Goal: Information Seeking & Learning: Learn about a topic

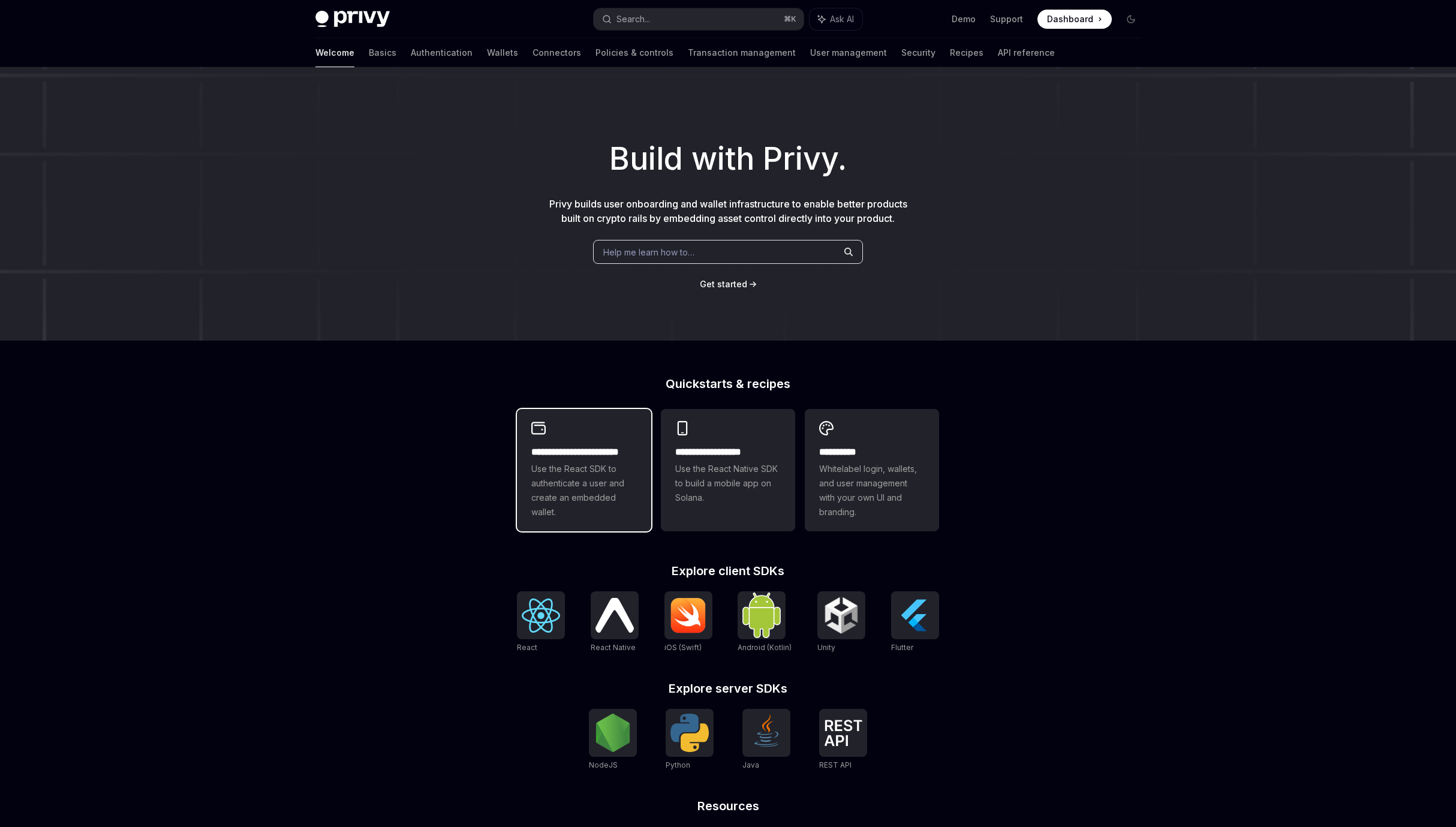
click at [557, 478] on span "Use the React SDK to authenticate a user and create an embedded wallet." at bounding box center [584, 491] width 106 height 58
type textarea "*"
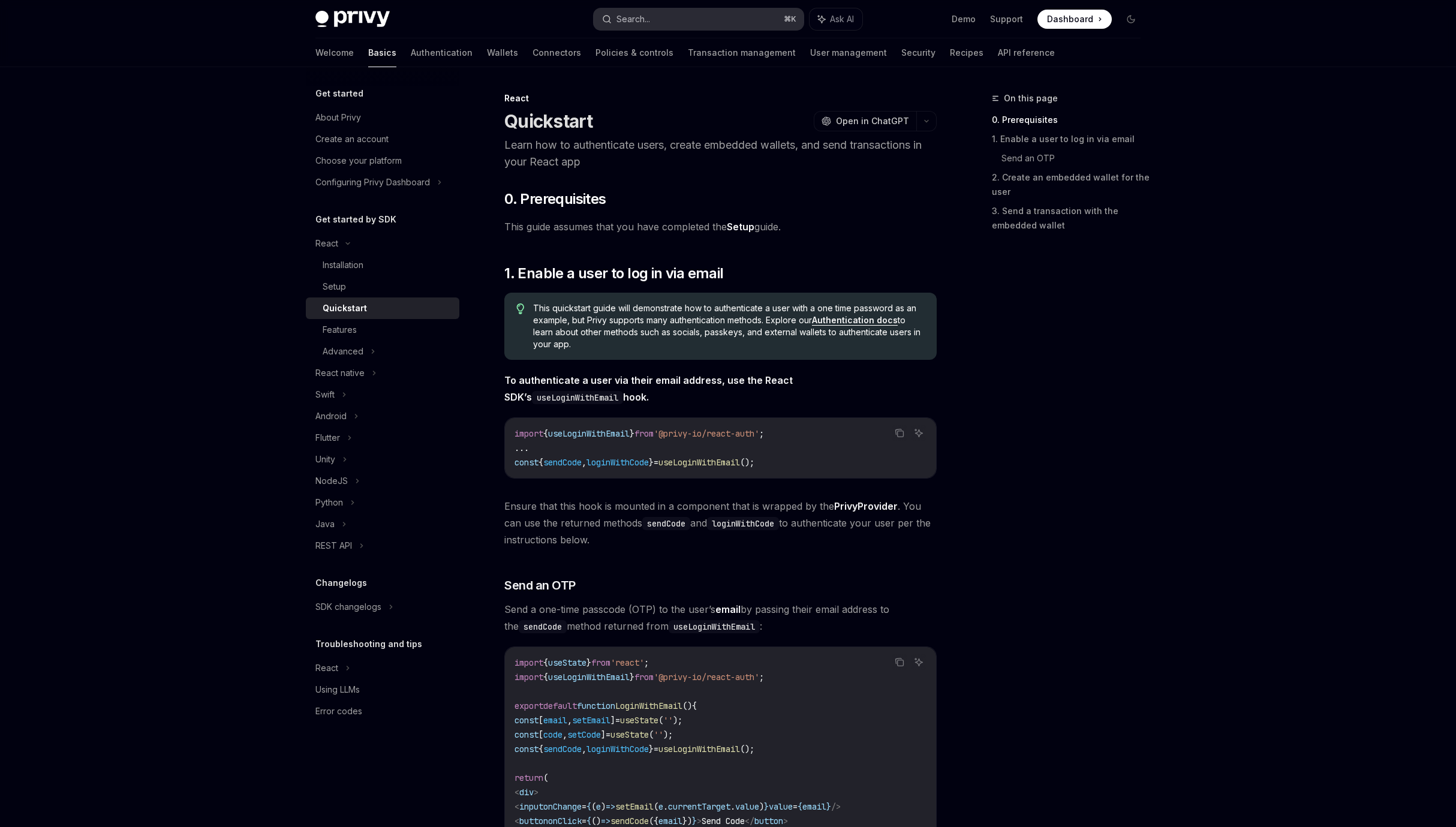
click at [673, 17] on button "Search... ⌘ K" at bounding box center [699, 19] width 210 height 22
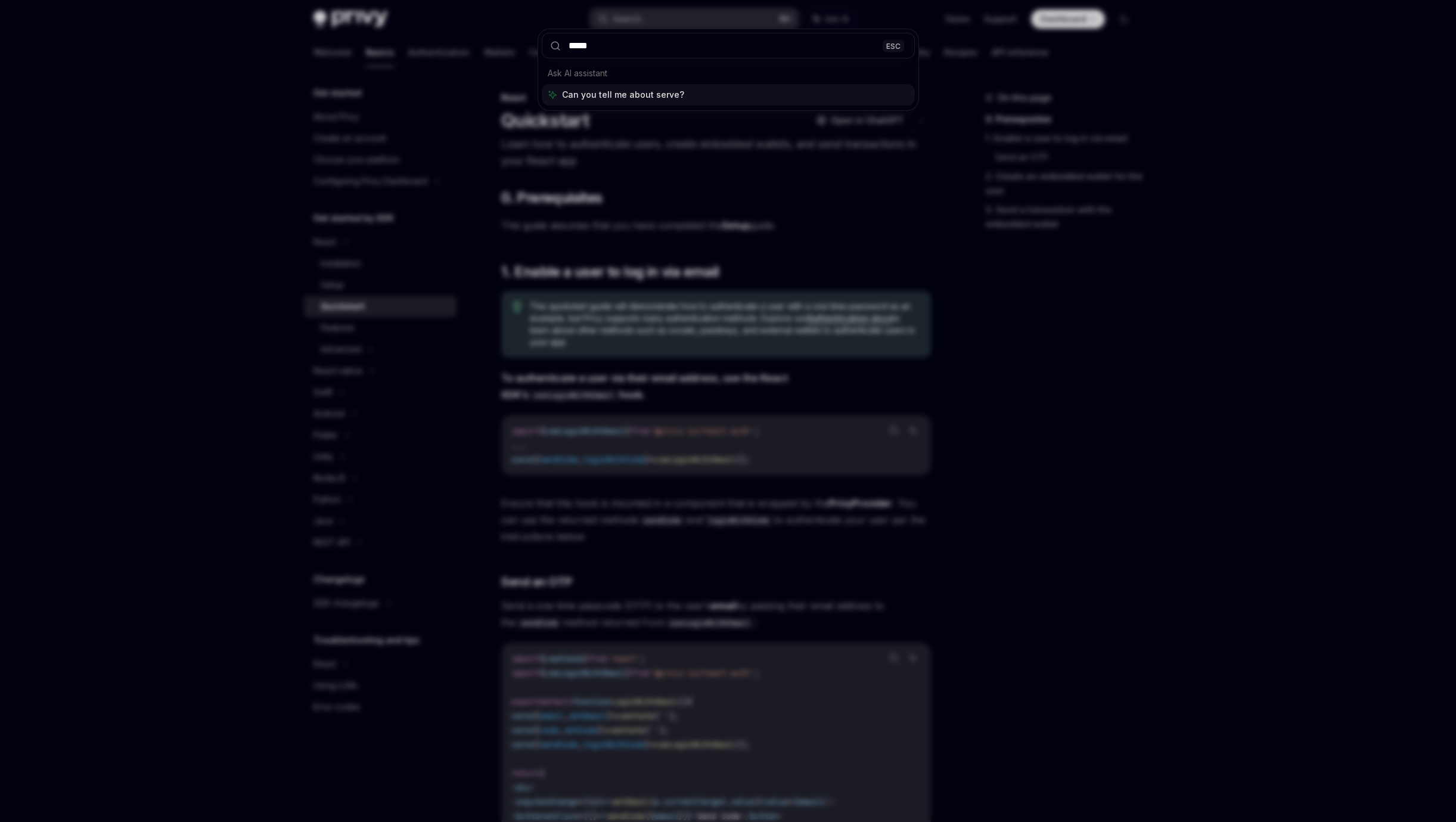
type input "******"
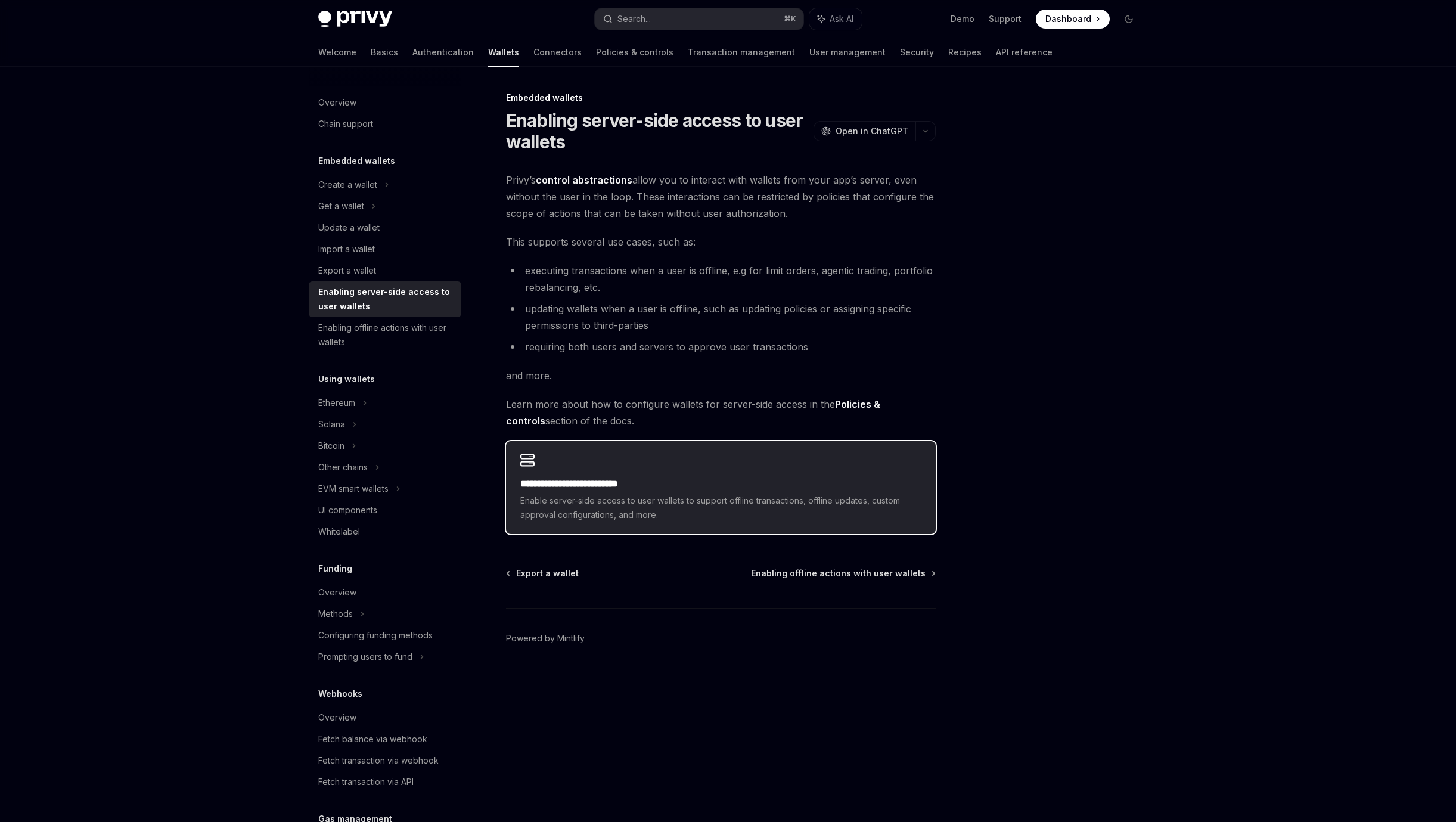
click at [605, 500] on span "Enable server-side access to user wallets to support offline transactions, offl…" at bounding box center [721, 508] width 401 height 29
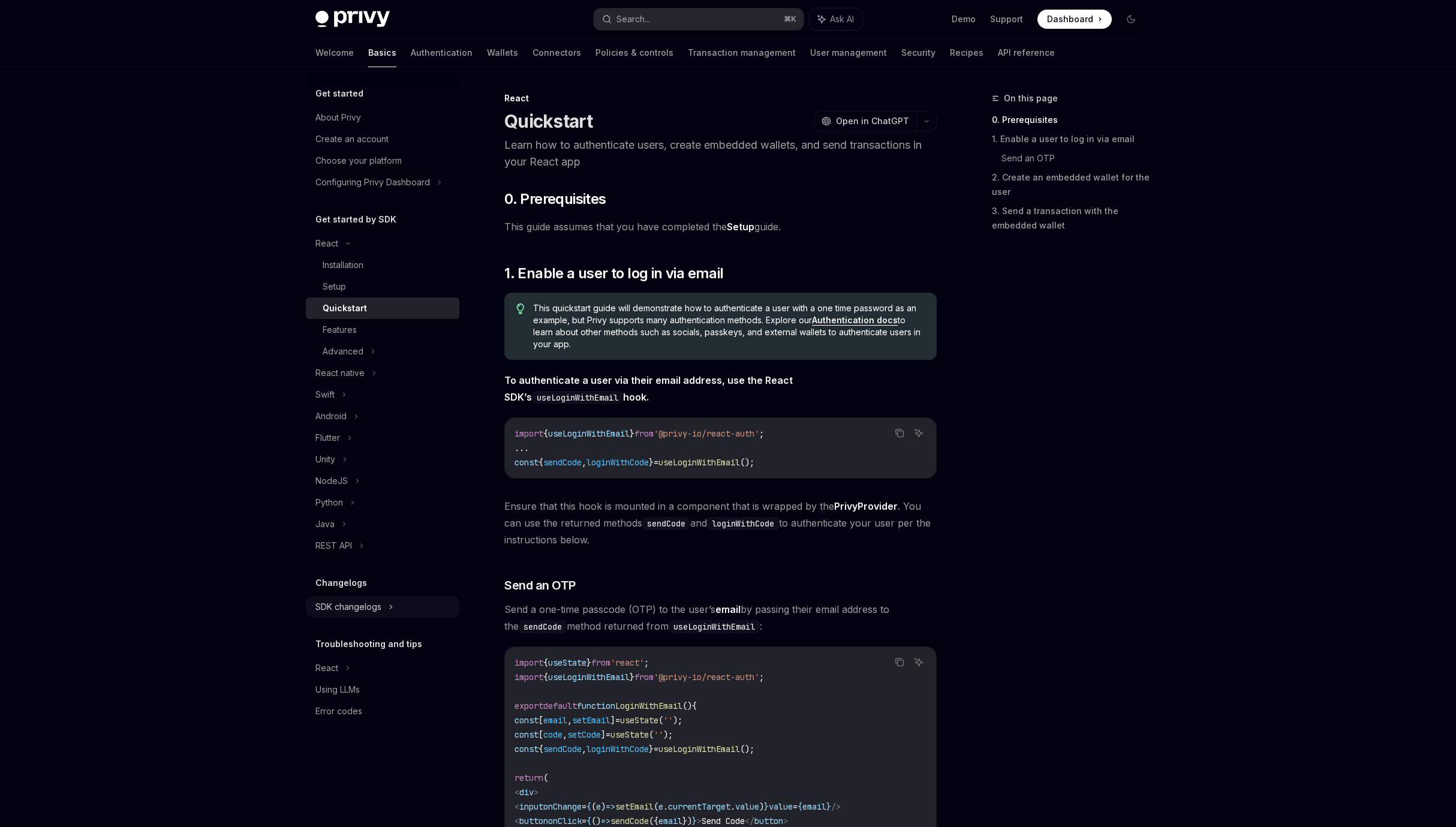
click at [338, 251] on div "SDK changelogs" at bounding box center [327, 243] width 23 height 14
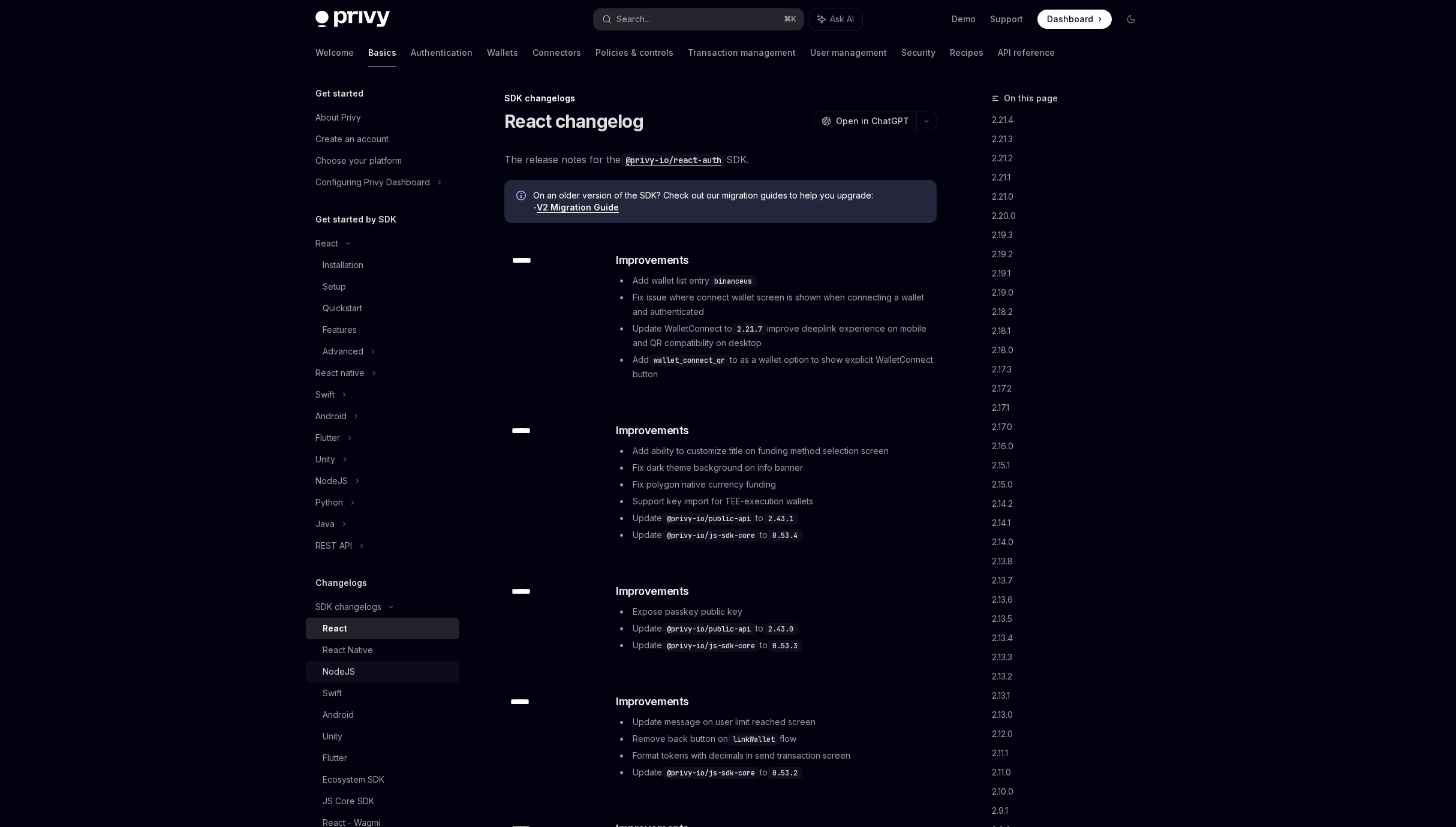
click at [350, 664] on div "NodeJS" at bounding box center [339, 672] width 32 height 14
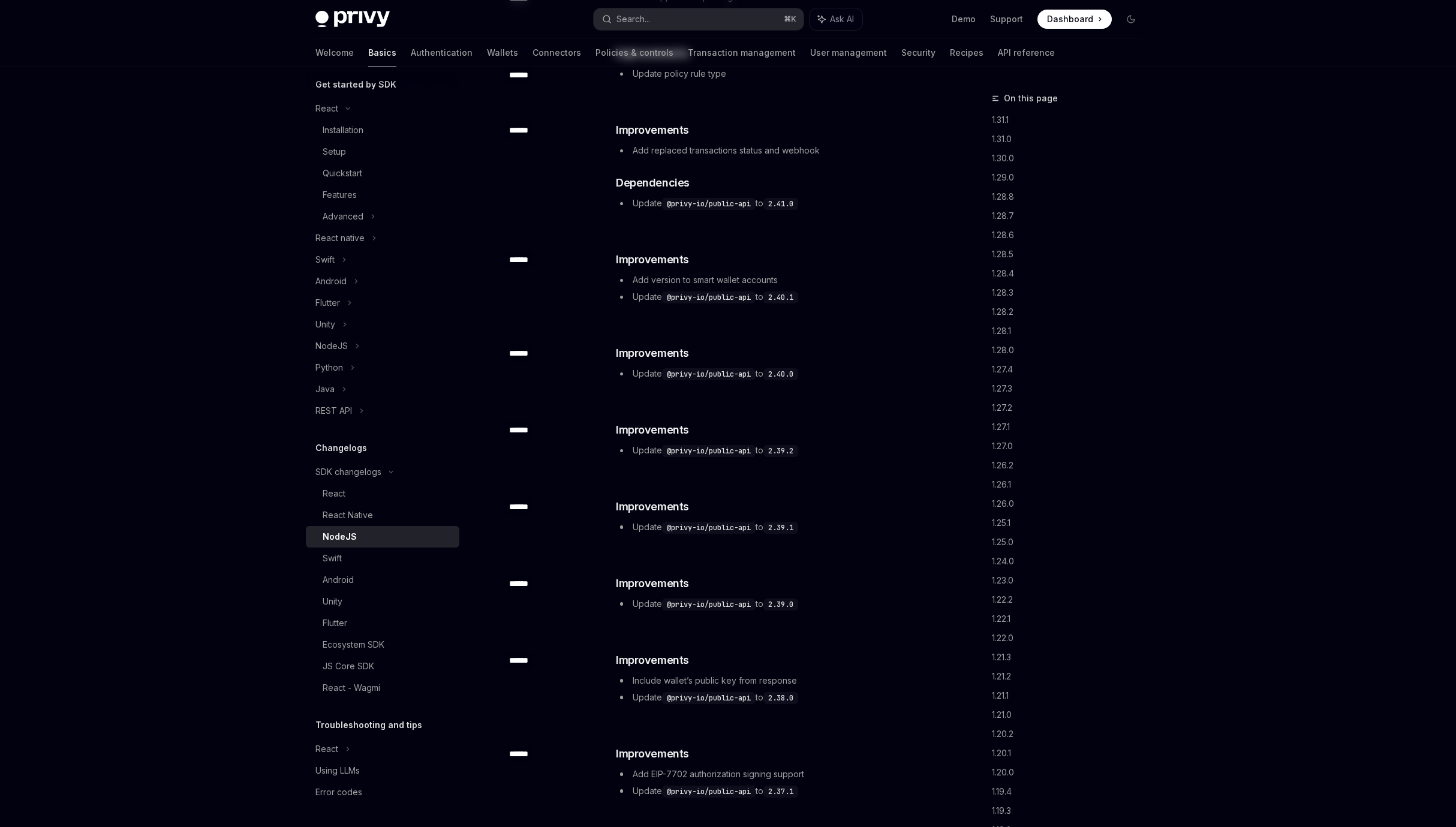
type textarea "*"
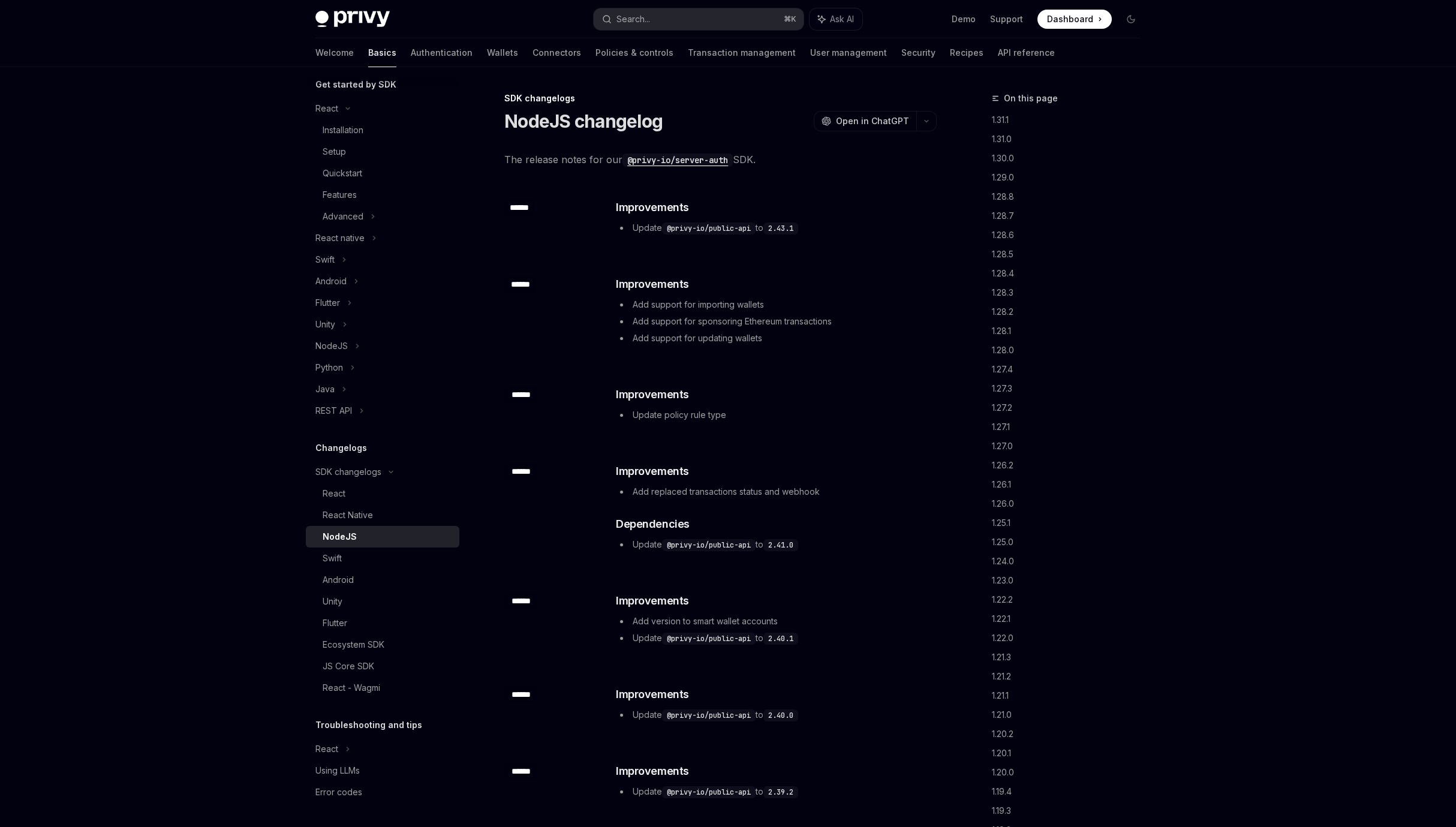
click at [701, 157] on code "@privy-io/server-auth" at bounding box center [678, 160] width 110 height 13
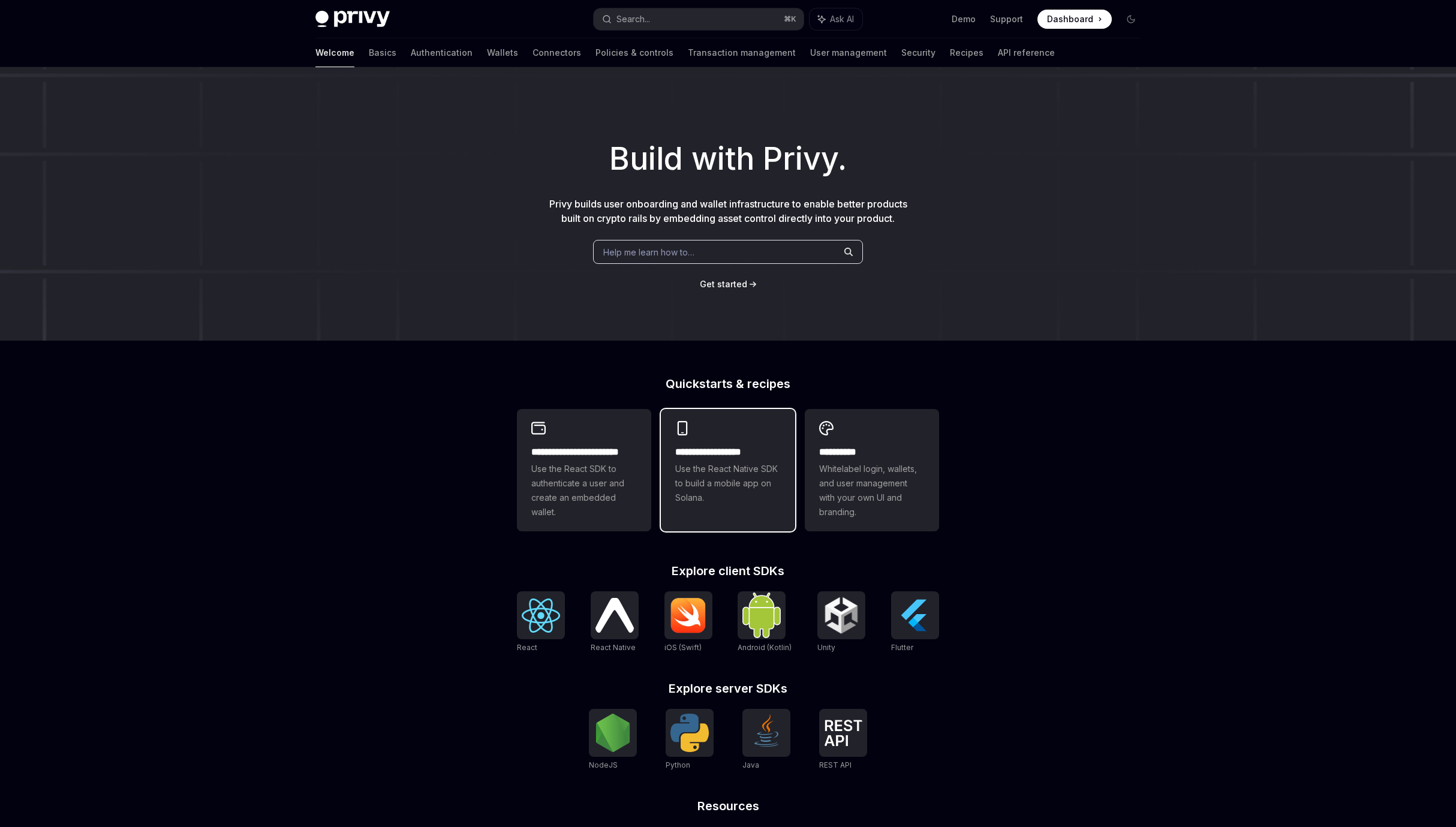
scroll to position [127, 0]
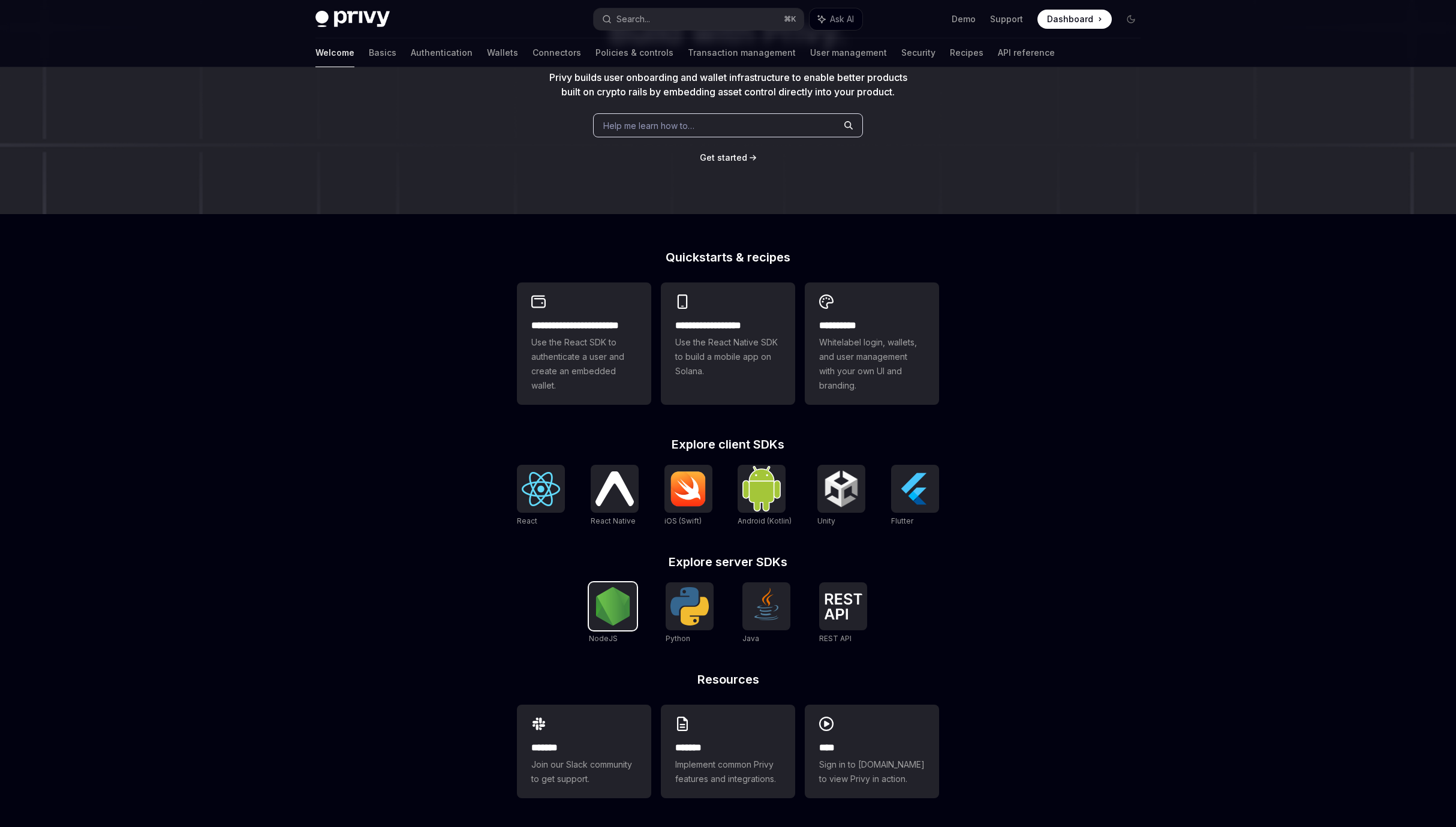
click at [598, 620] on img at bounding box center [613, 606] width 38 height 38
